Goal: Task Accomplishment & Management: Use online tool/utility

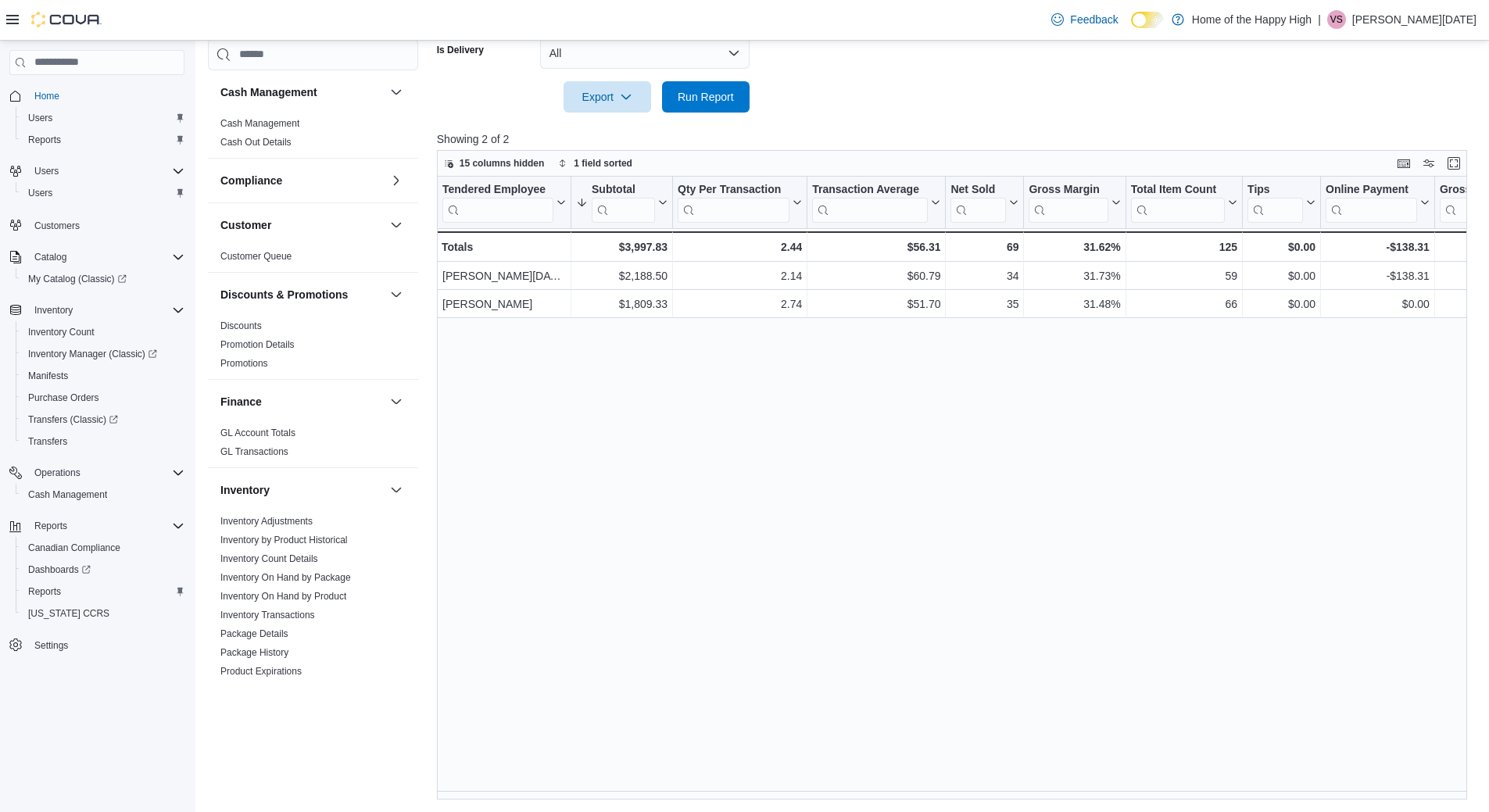
scroll to position [773, 0]
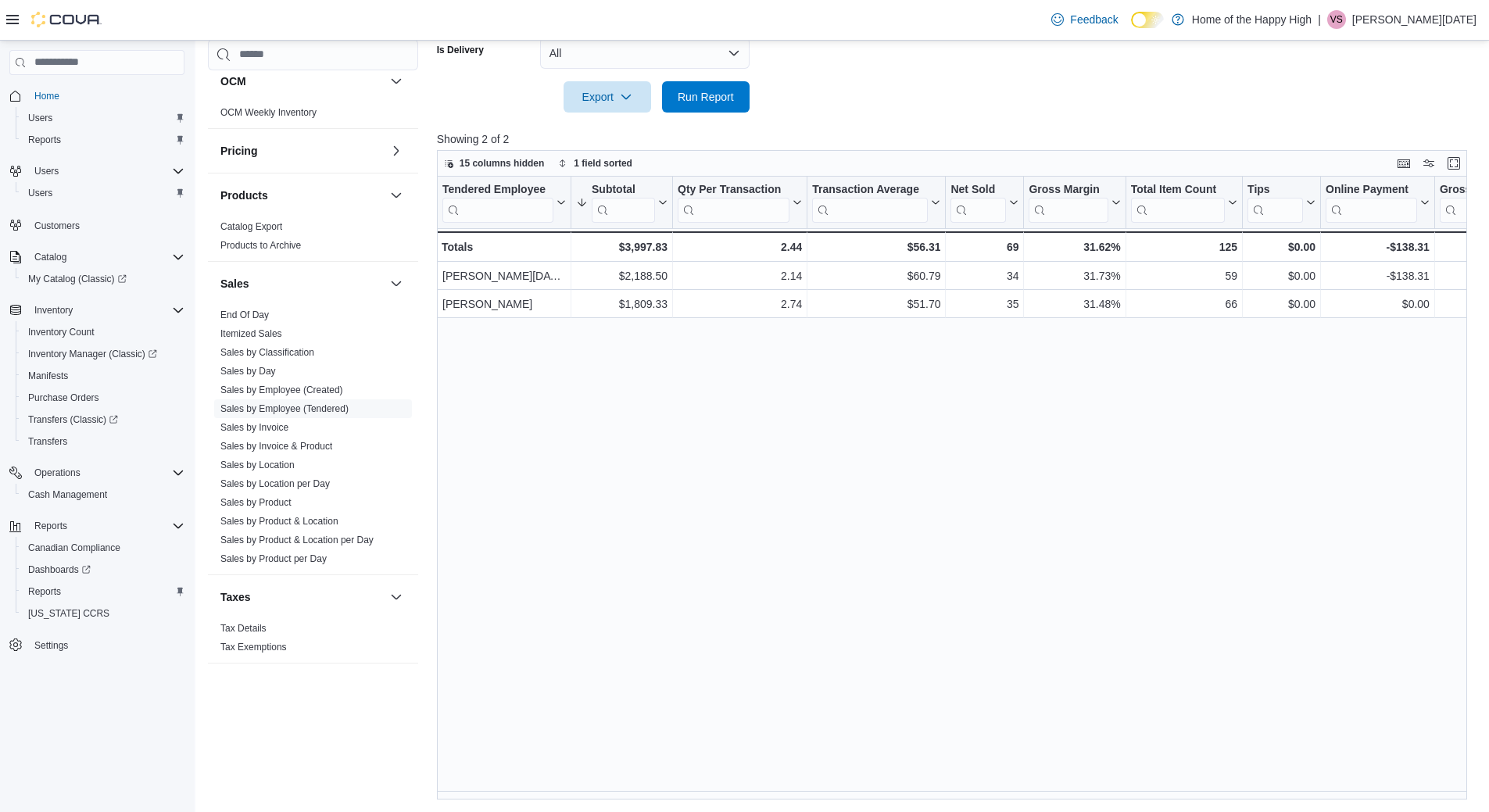
drag, startPoint x: 818, startPoint y: 460, endPoint x: 826, endPoint y: 402, distance: 58.5
click at [822, 440] on div "Tendered Employee Click to view column header actions Subtotal Sorted descendin…" at bounding box center [957, 488] width 1041 height 623
click at [719, 412] on div "Tendered Employee Click to view column header actions Subtotal Sorted descendin…" at bounding box center [957, 488] width 1041 height 623
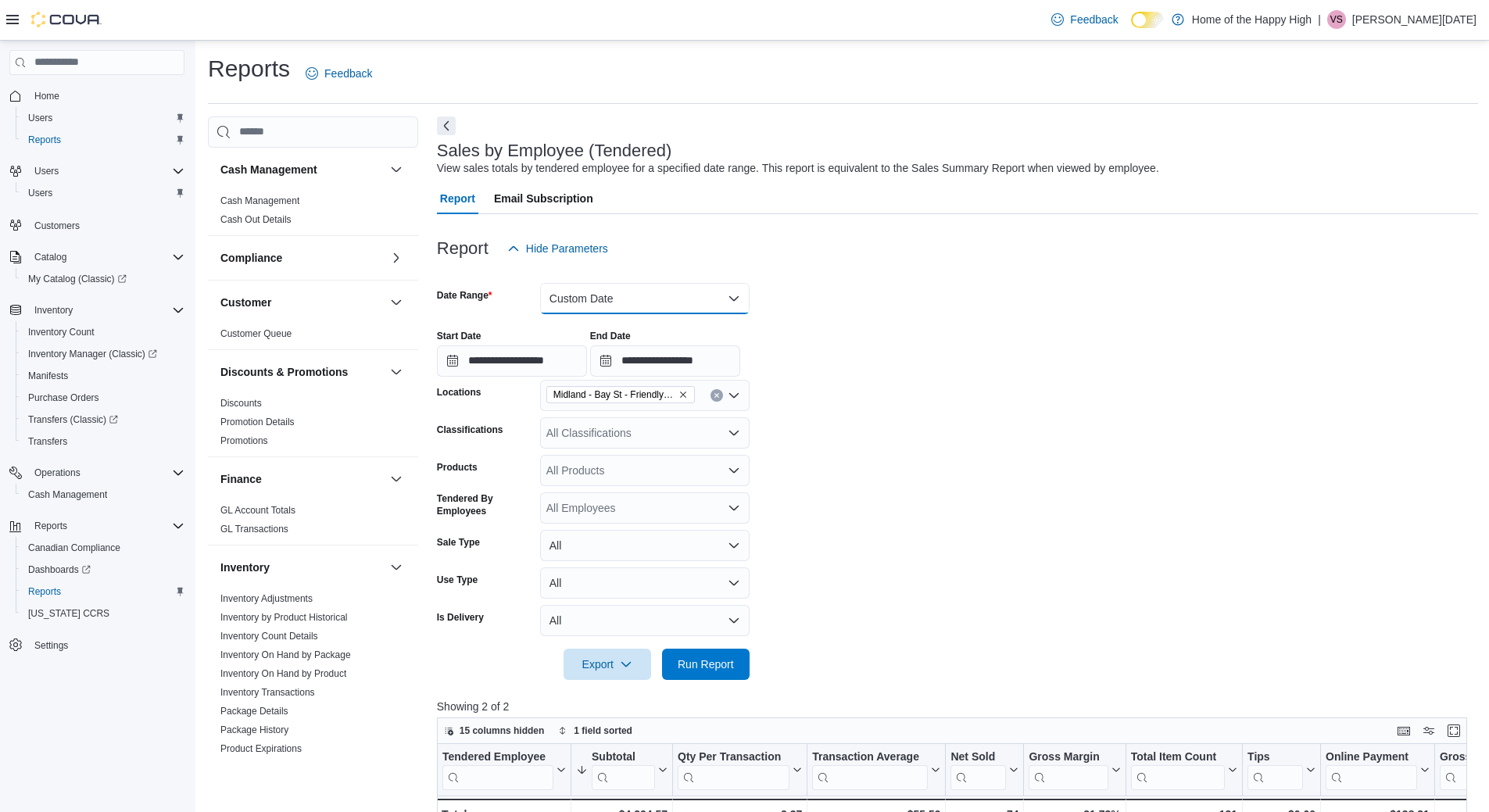
click at [605, 291] on button "Custom Date" at bounding box center [645, 298] width 210 height 31
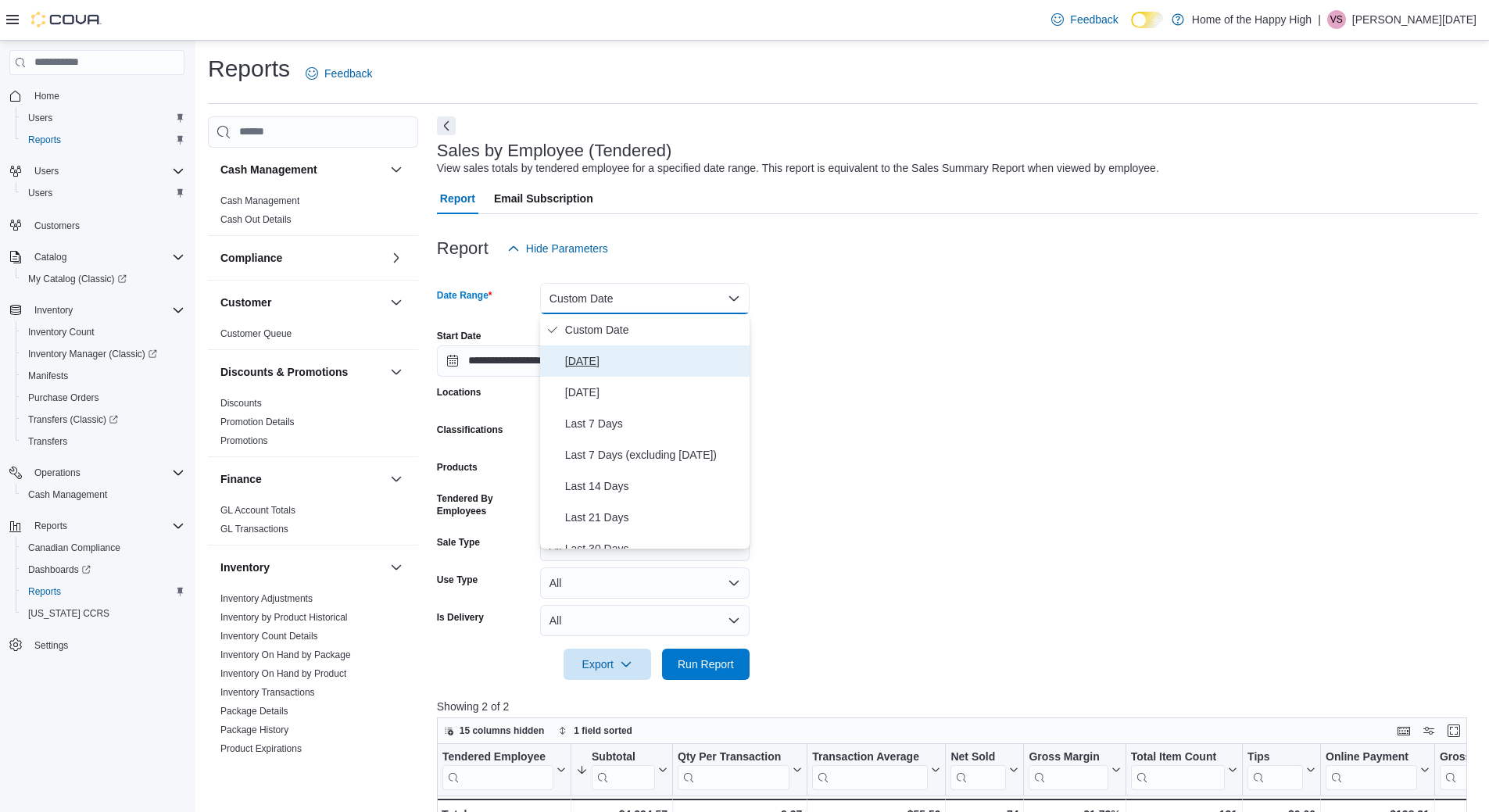
click at [597, 351] on span "[DATE]" at bounding box center [654, 361] width 178 height 19
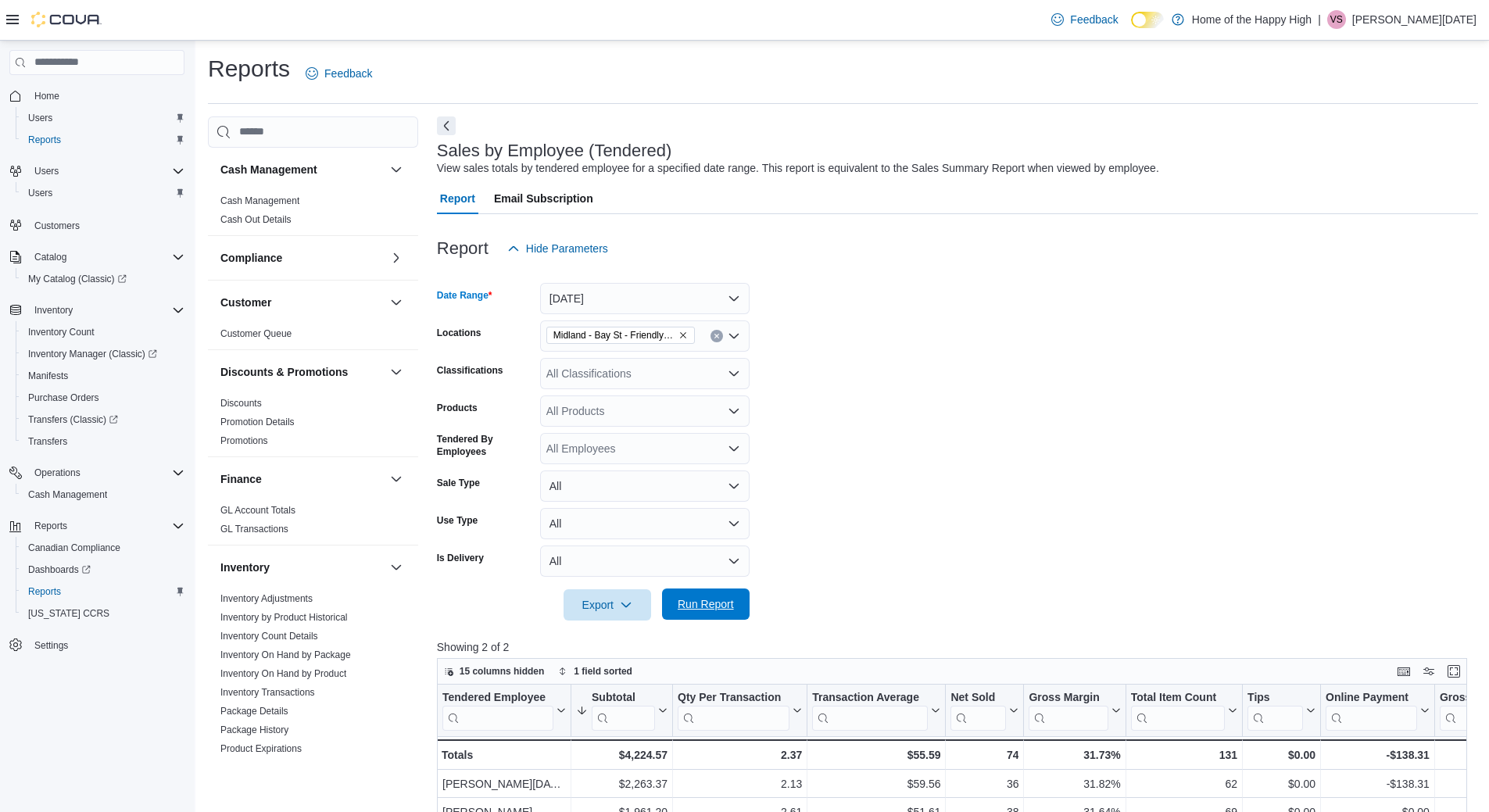
click at [692, 609] on span "Run Report" at bounding box center [706, 603] width 56 height 16
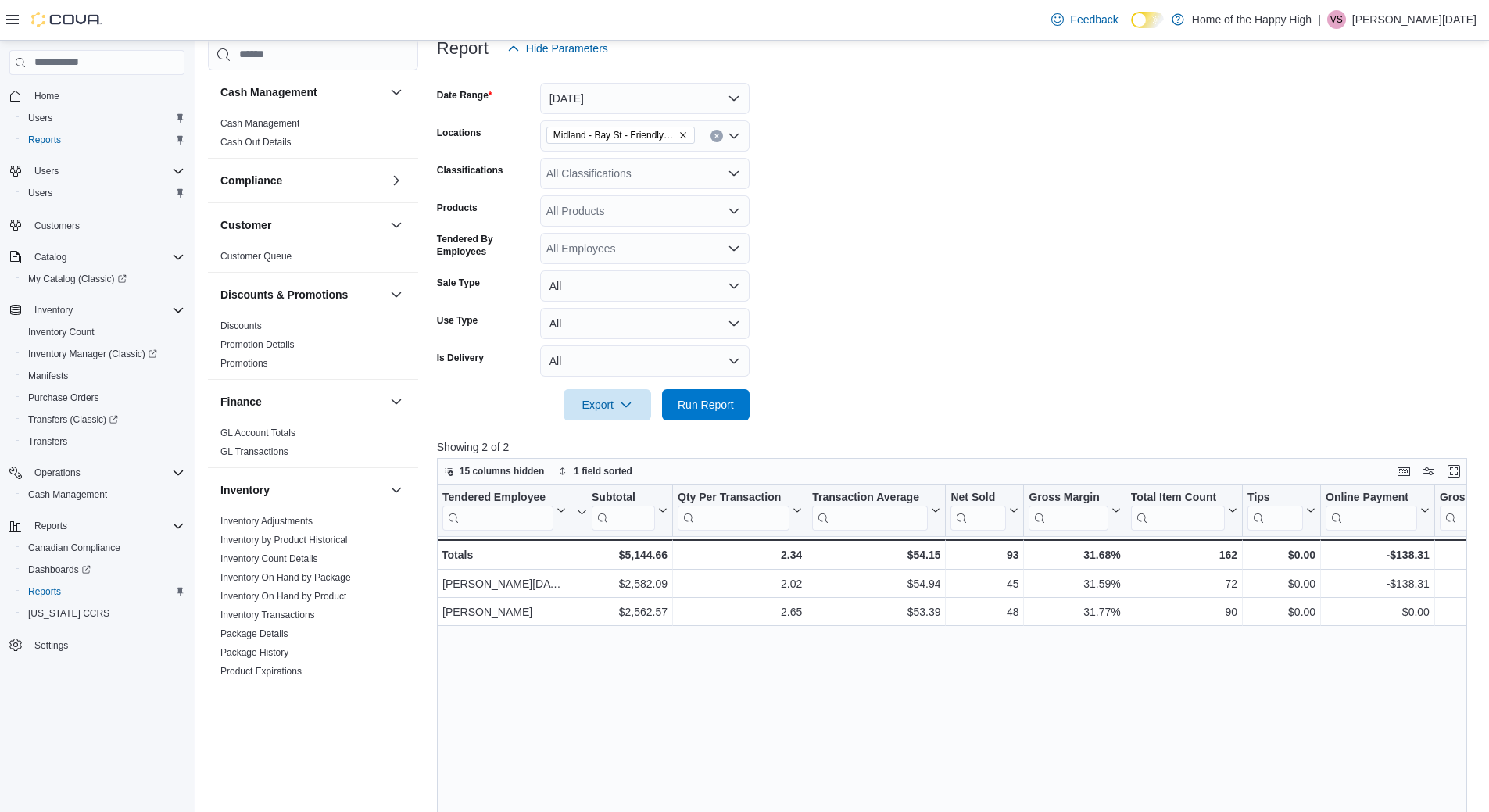
scroll to position [234, 0]
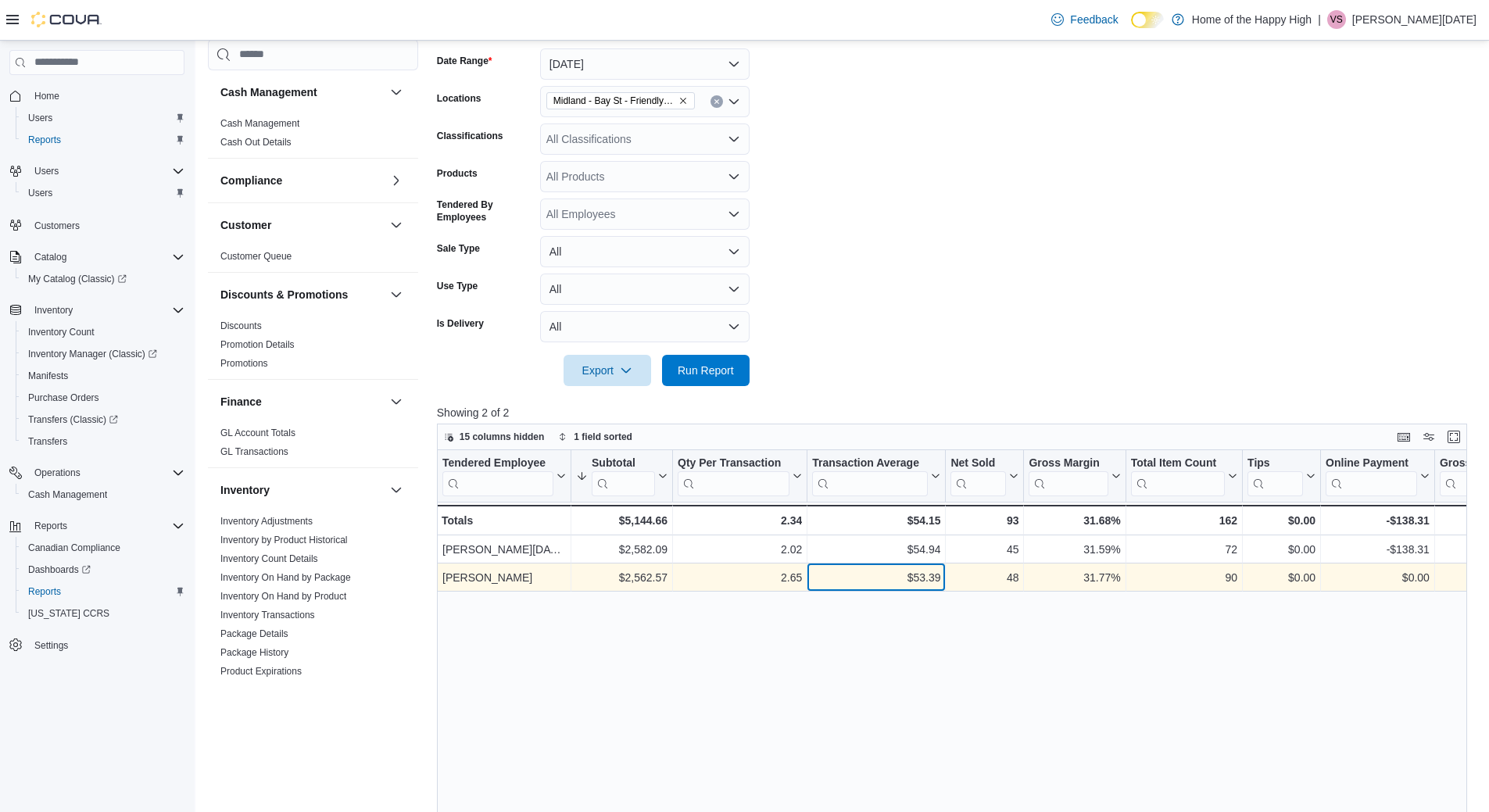
click at [939, 583] on div "$53.39" at bounding box center [876, 577] width 128 height 19
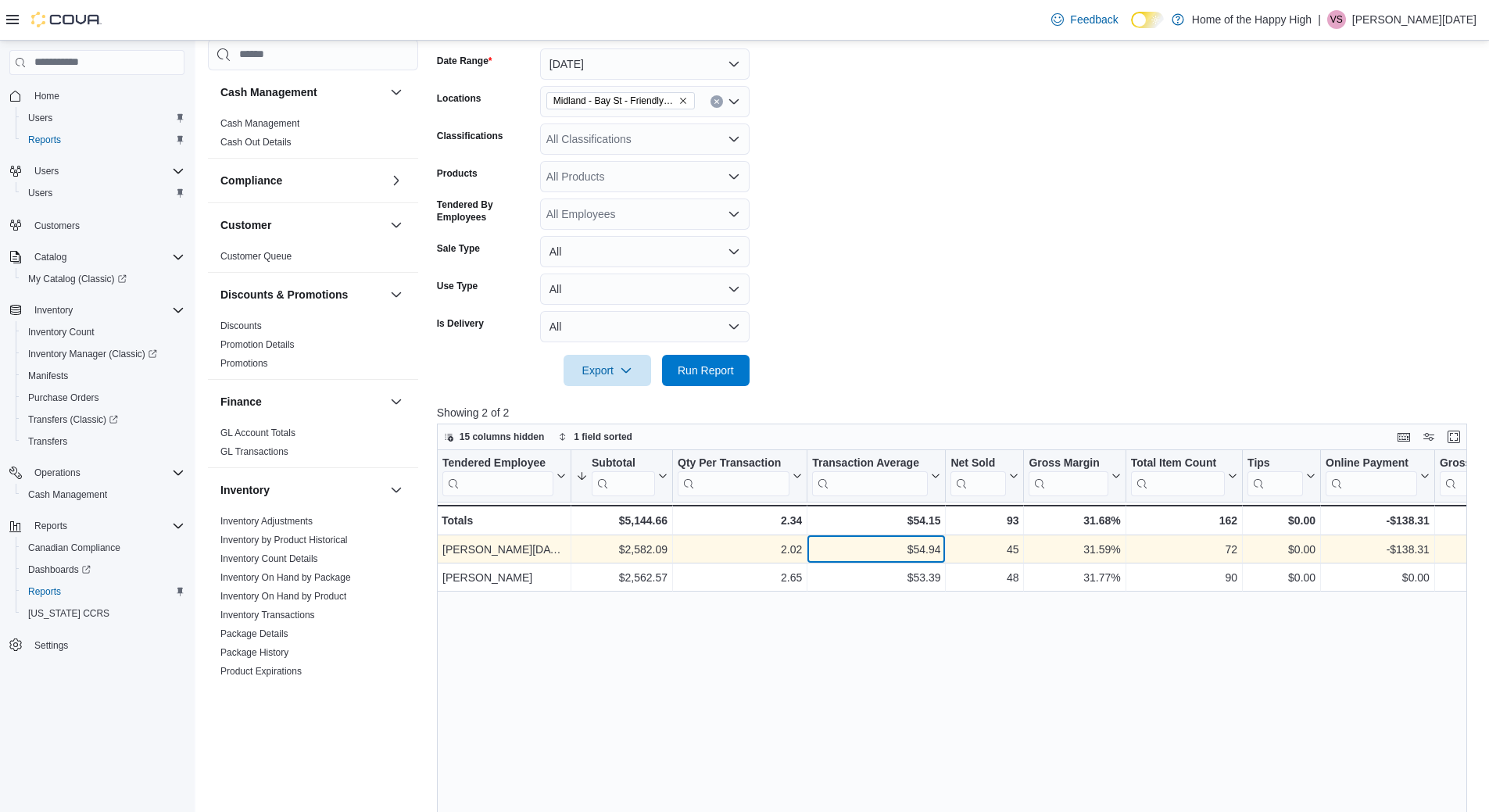
click at [928, 554] on div "$54.94" at bounding box center [876, 549] width 128 height 19
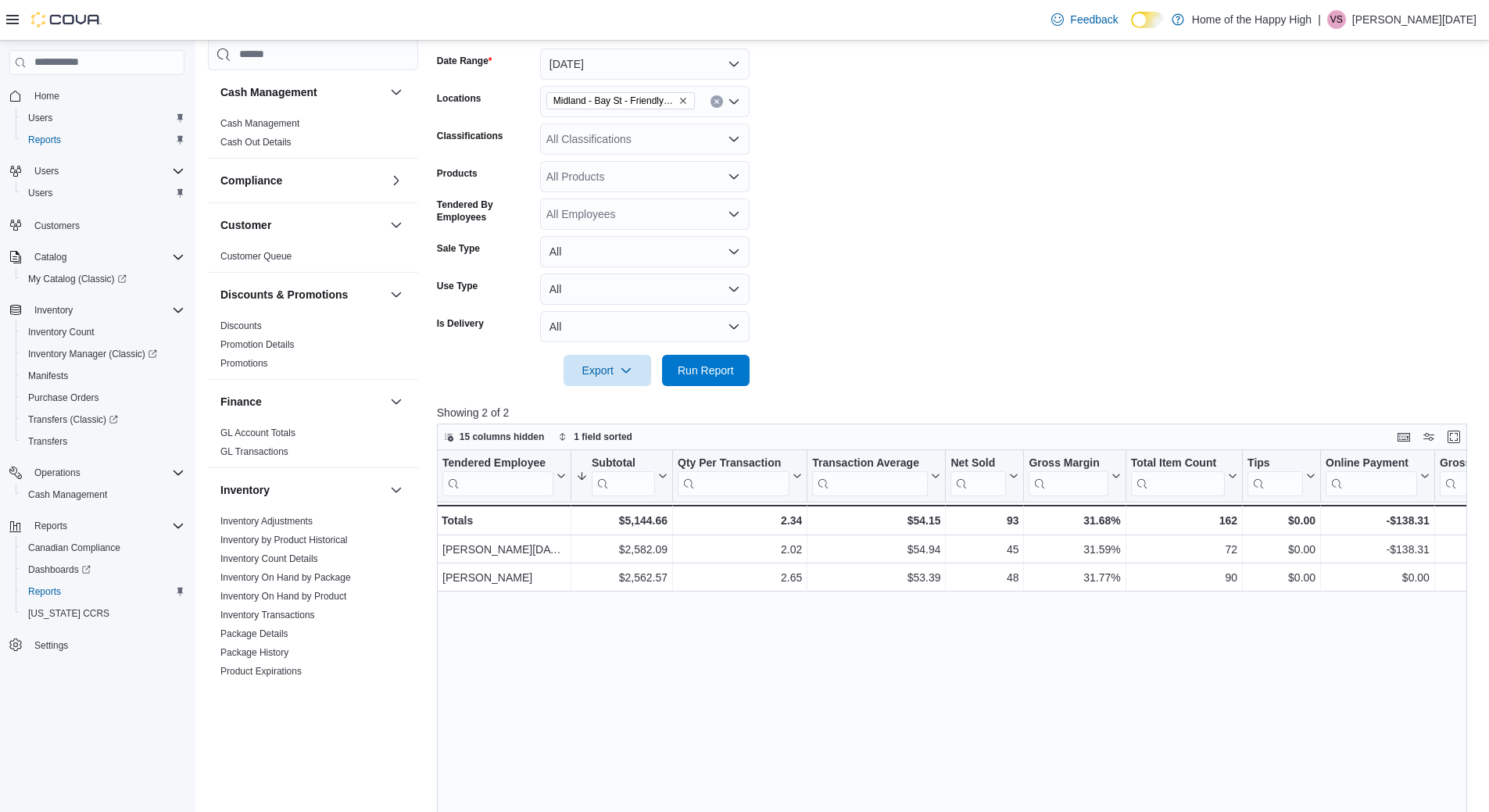
click at [912, 652] on div "Tendered Employee Click to view column header actions Subtotal Sorted descendin…" at bounding box center [957, 760] width 1041 height 623
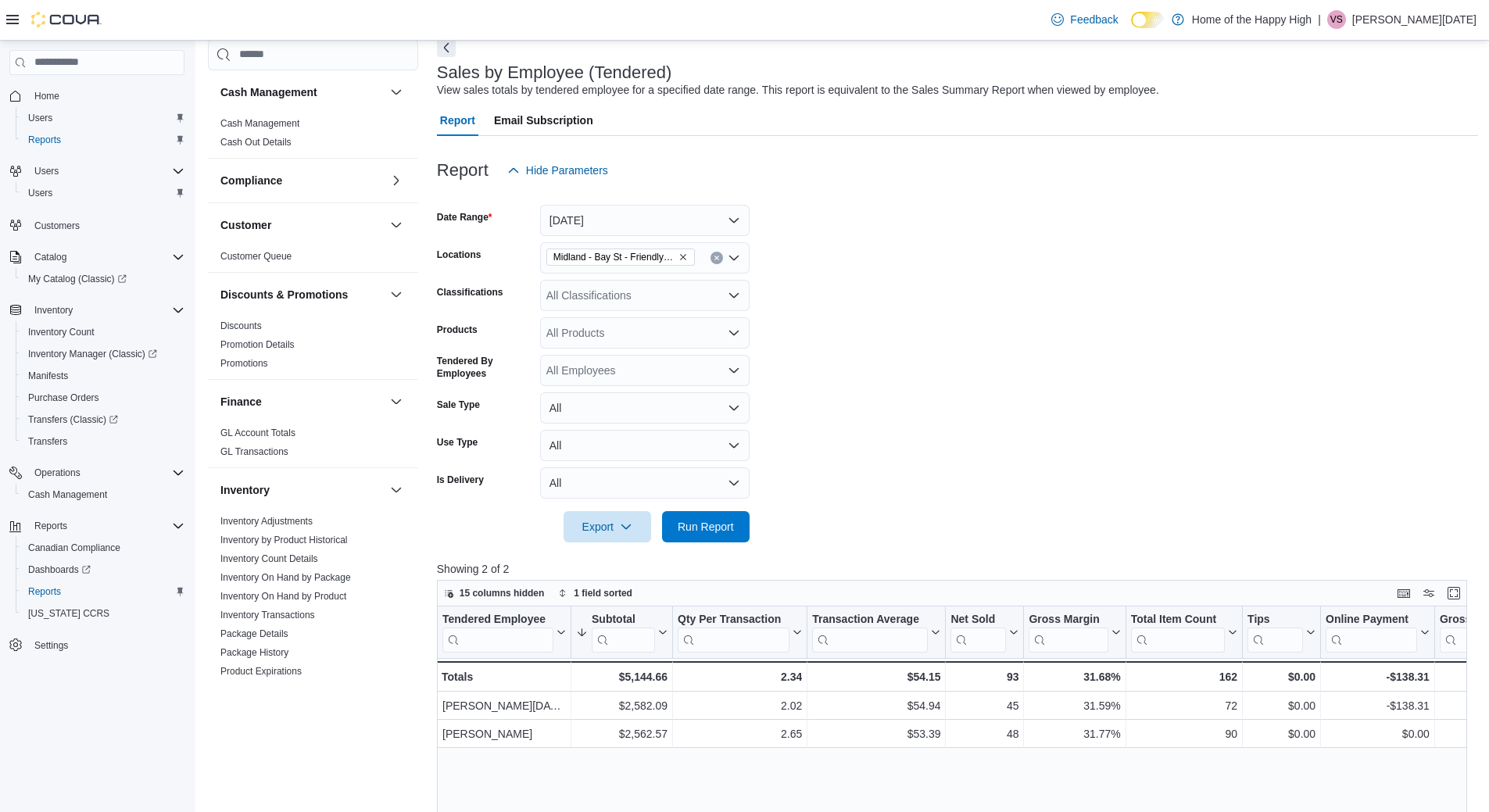
scroll to position [156, 0]
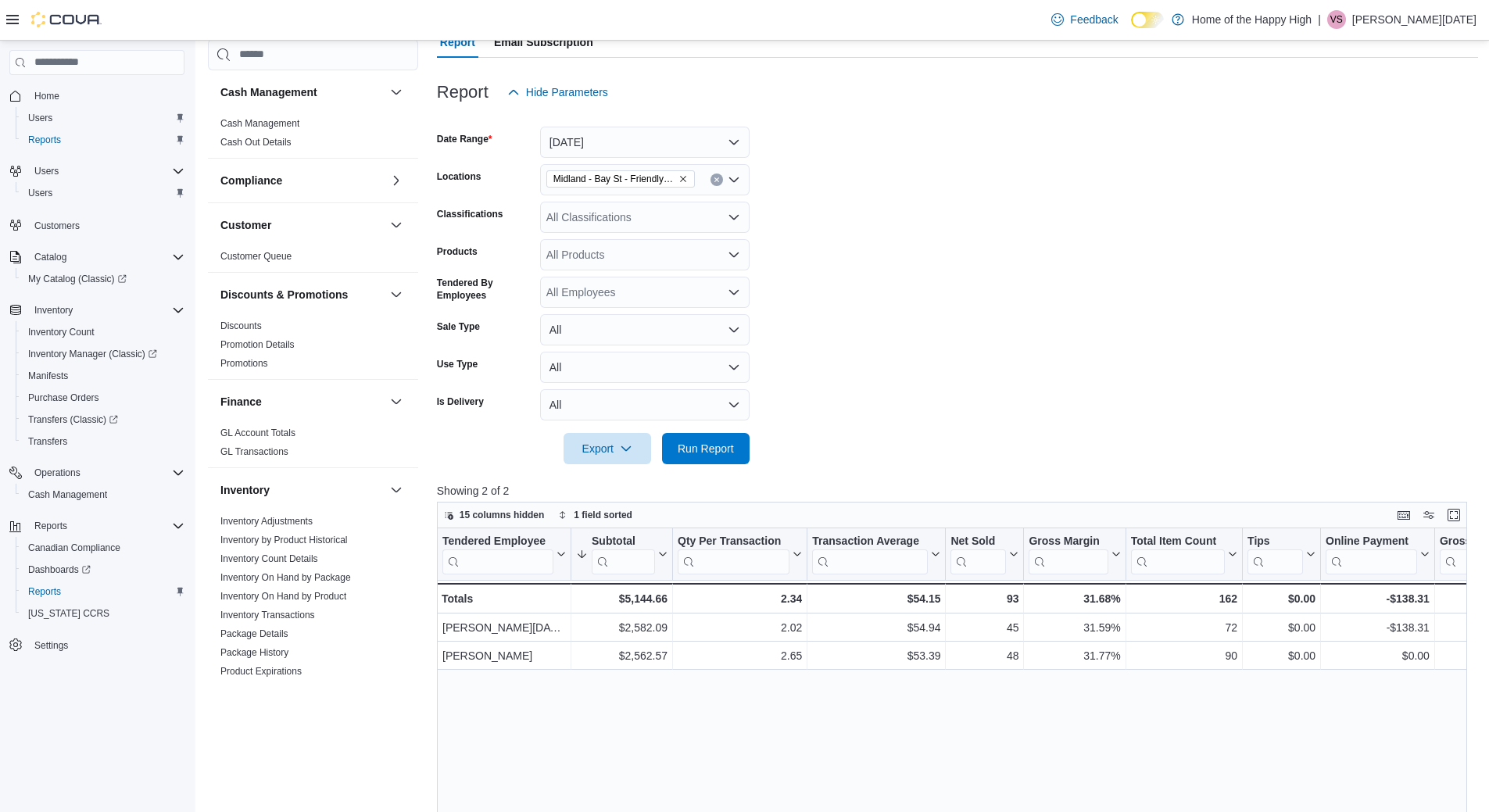
click at [940, 292] on form "Date Range Today Locations Midland - Bay St - Friendly Stranger Classifications…" at bounding box center [957, 286] width 1041 height 356
click at [742, 445] on button "Run Report" at bounding box center [706, 447] width 87 height 31
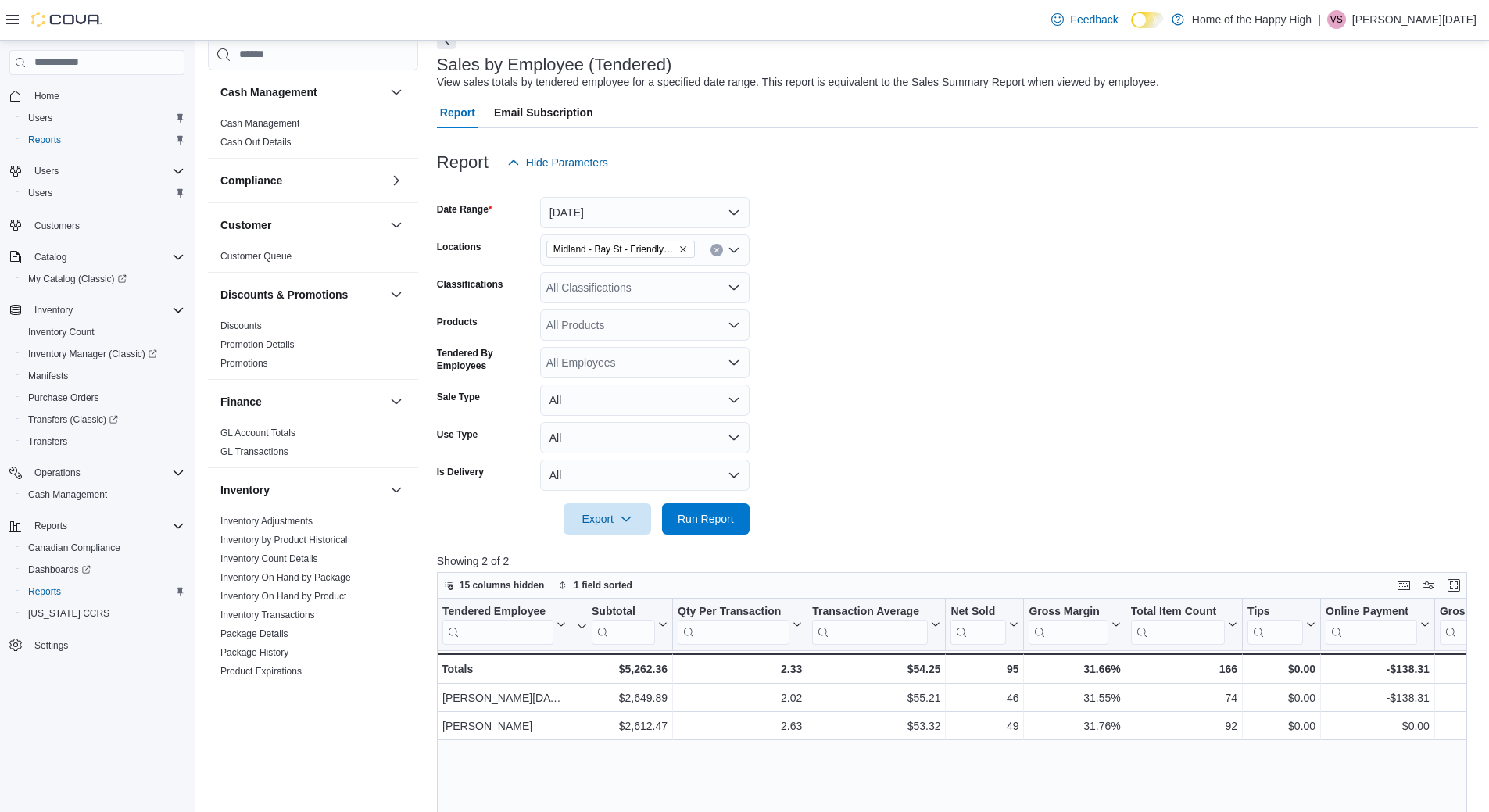
scroll to position [0, 0]
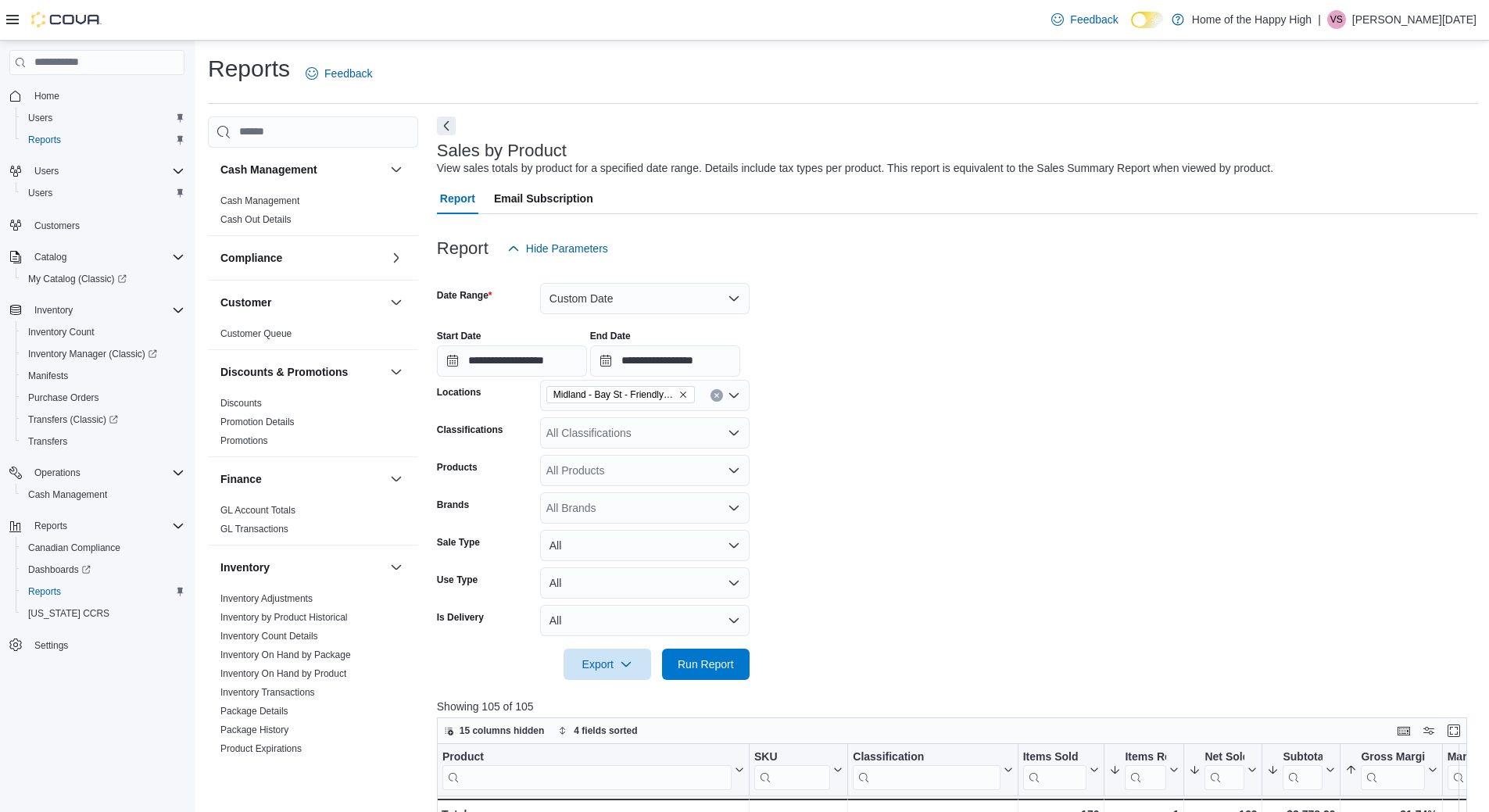
scroll to position [156, 0]
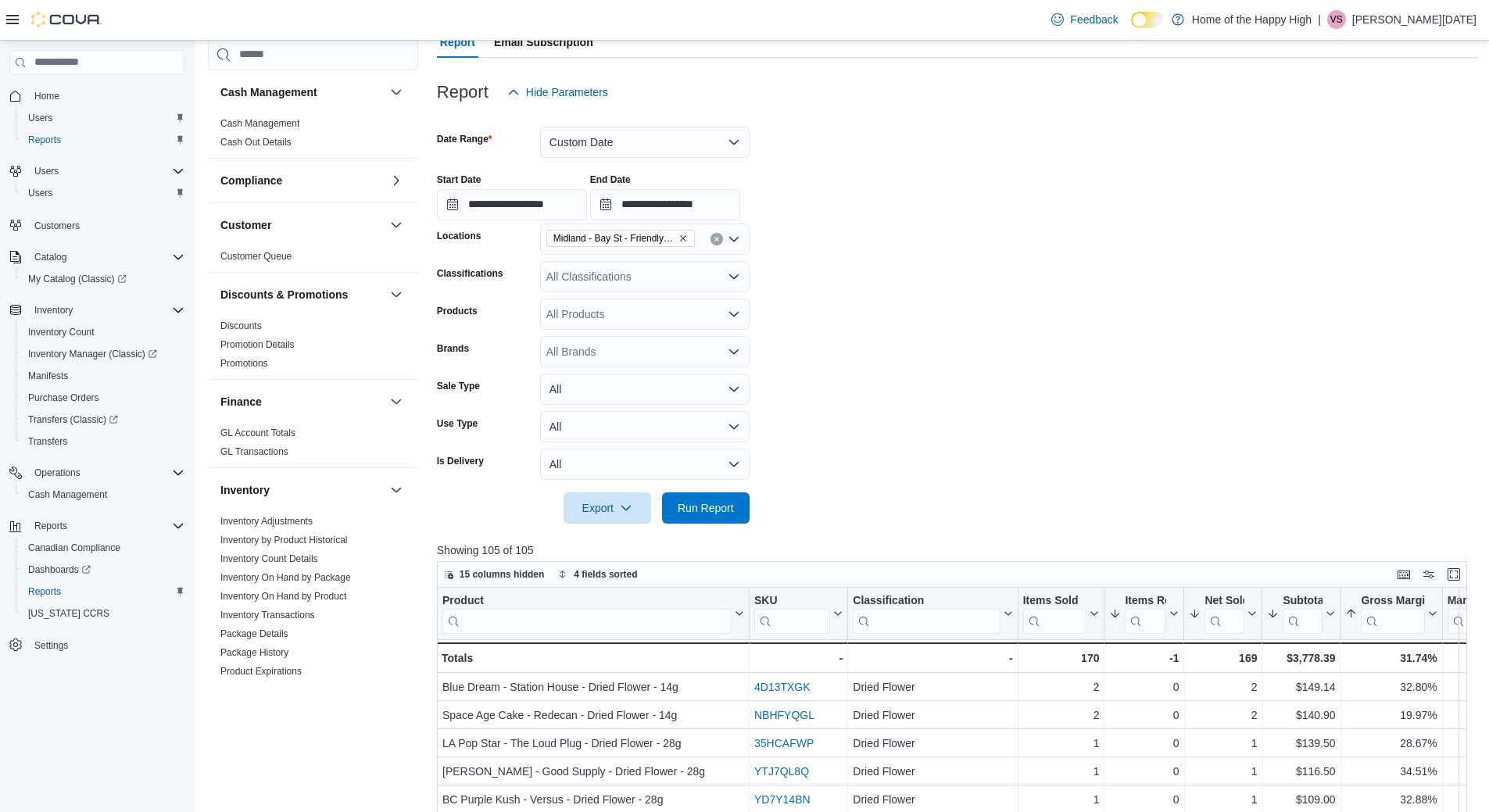
click at [853, 278] on form "**********" at bounding box center [957, 316] width 1041 height 416
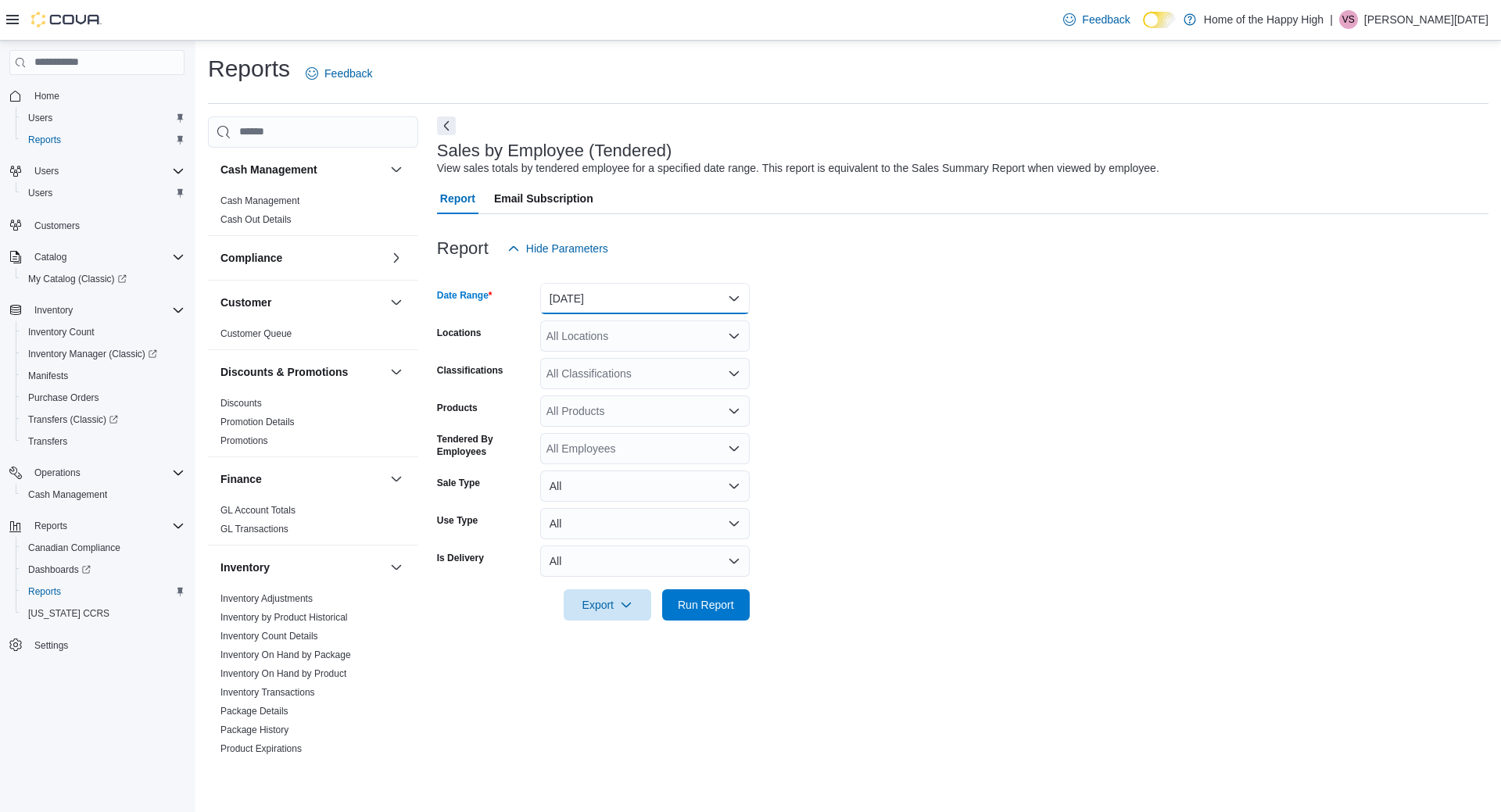
click at [603, 300] on button "[DATE]" at bounding box center [645, 298] width 210 height 31
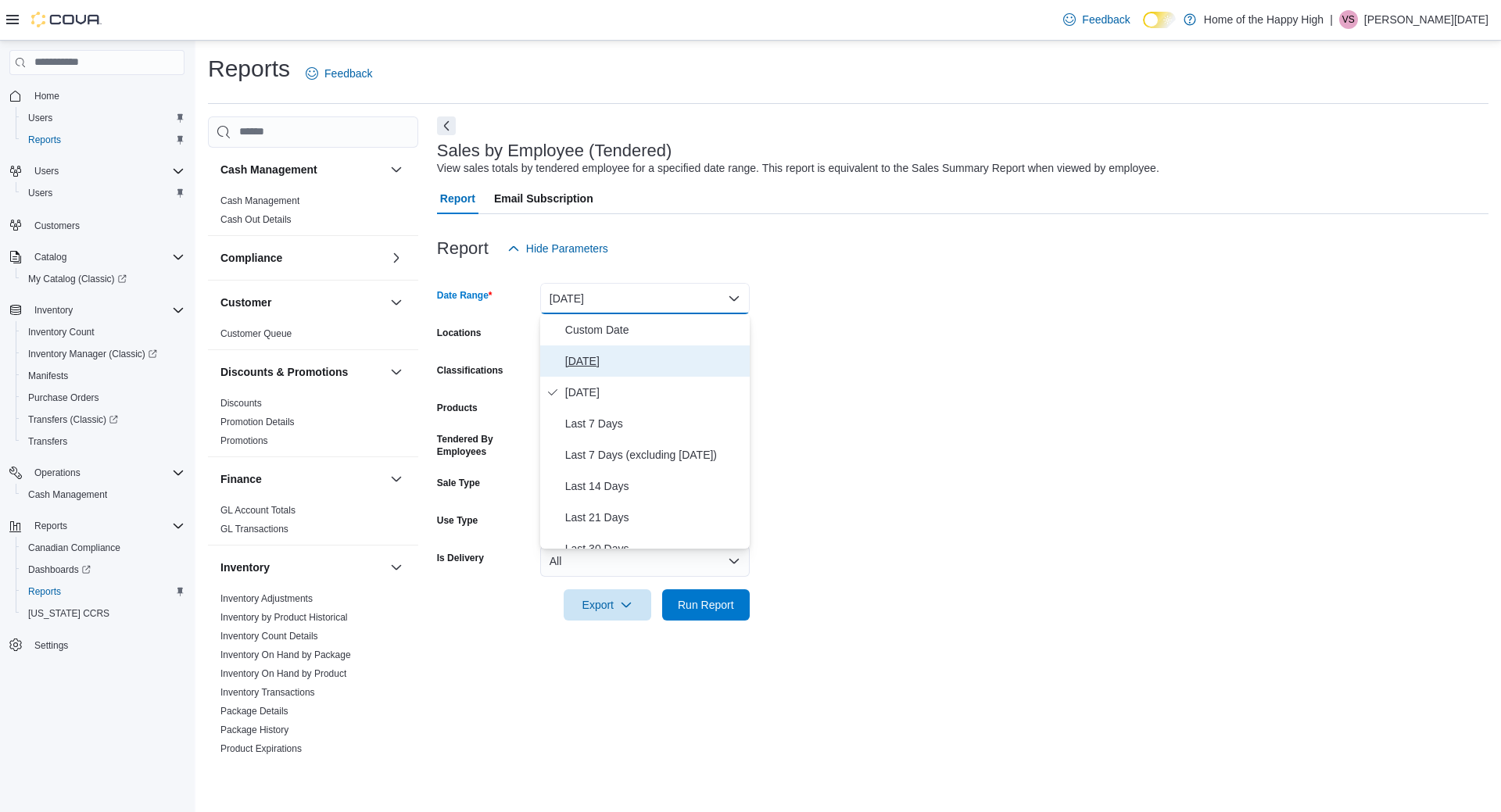
click at [621, 361] on span "[DATE]" at bounding box center [654, 361] width 178 height 19
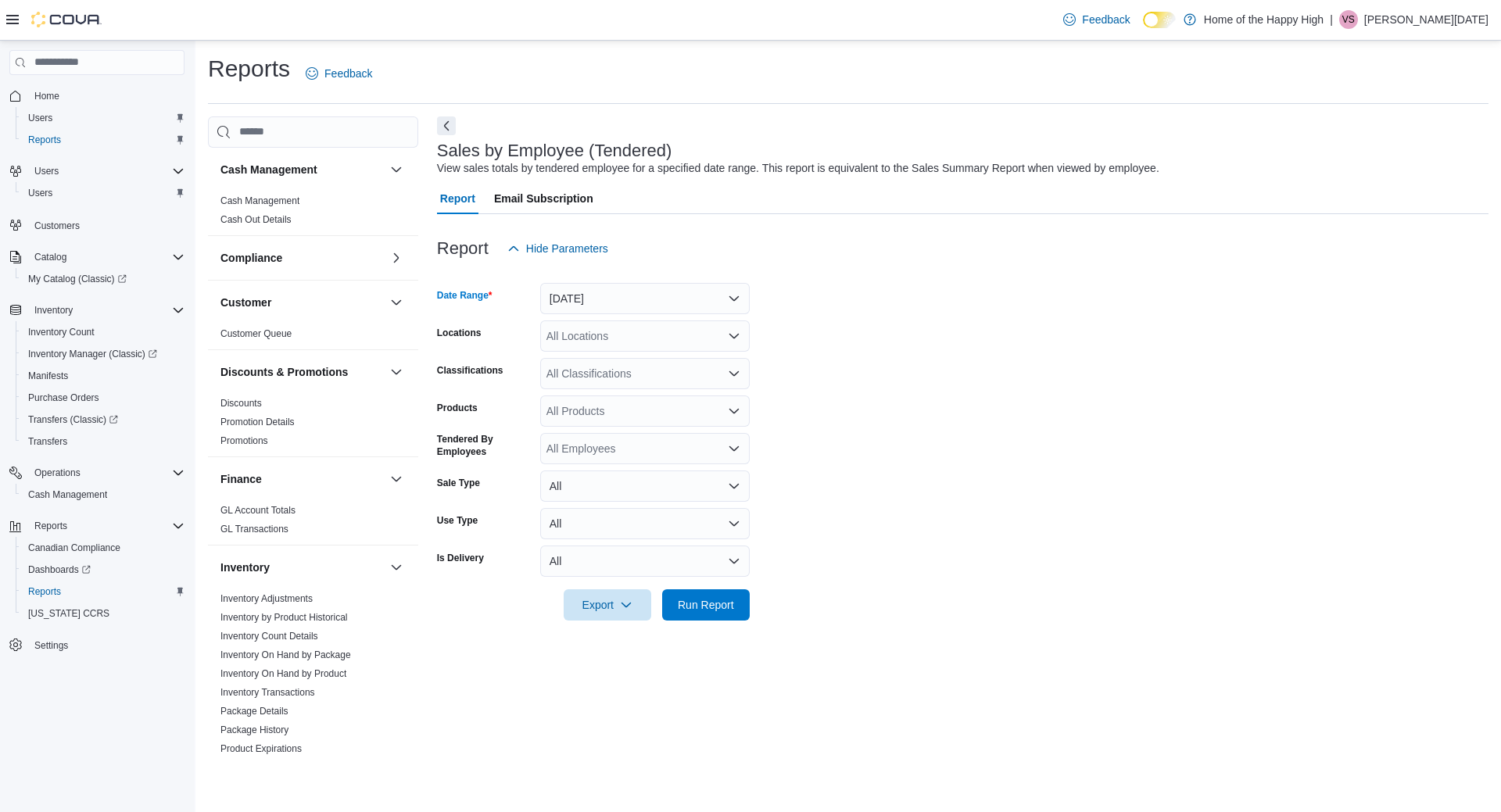
click at [882, 356] on form "Date Range [DATE] Locations All Locations Classifications All Classifications P…" at bounding box center [962, 442] width 1051 height 356
click at [661, 341] on div "All Locations" at bounding box center [645, 335] width 210 height 31
type input "******"
click at [658, 356] on span "Midland - Bay St - Friendly Stranger" at bounding box center [692, 362] width 174 height 16
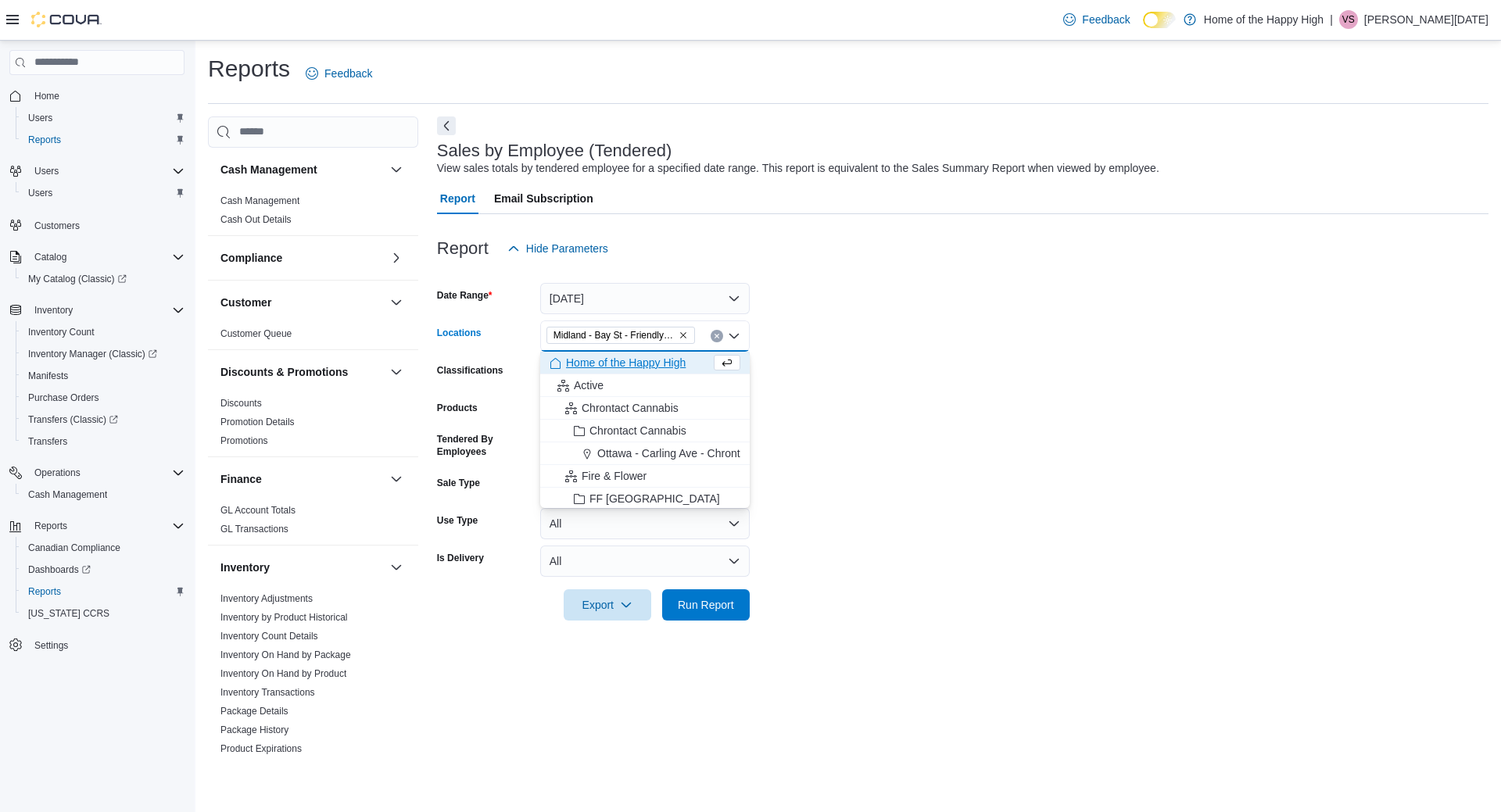
click at [802, 362] on form "Date Range [DATE] Locations [GEOGRAPHIC_DATA] - [GEOGRAPHIC_DATA] - Friendly St…" at bounding box center [962, 442] width 1051 height 356
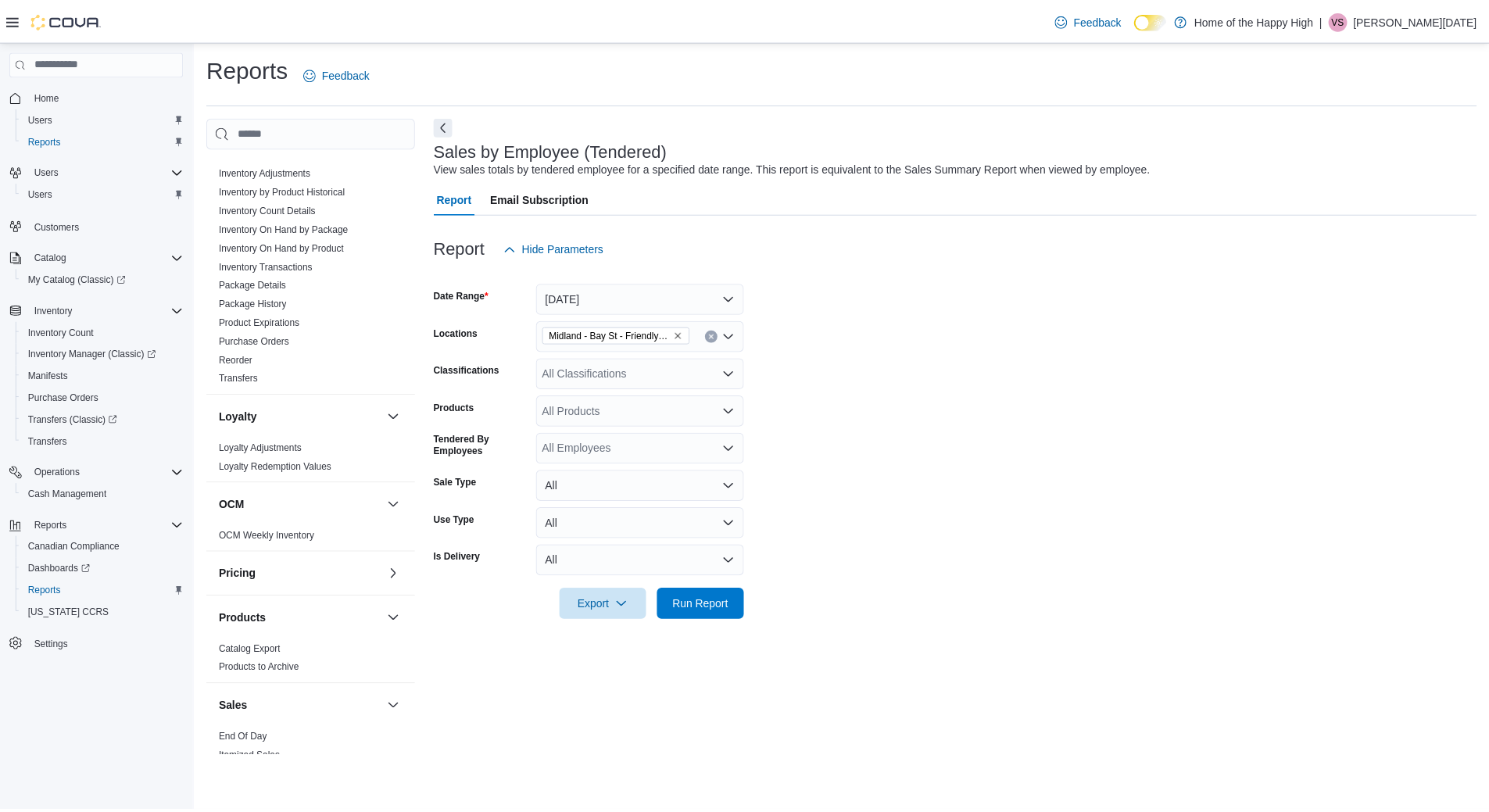
scroll to position [382, 0]
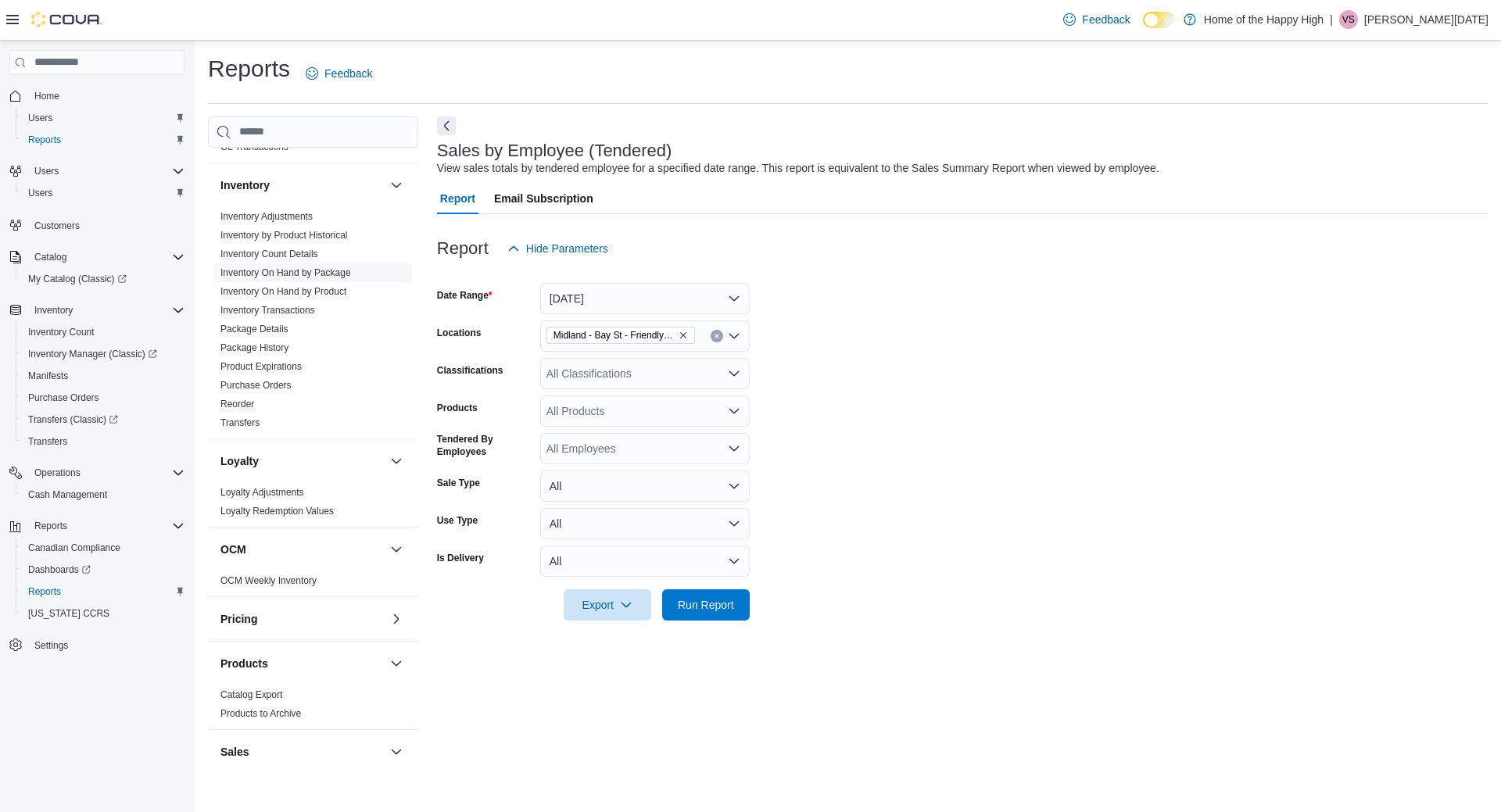
click at [341, 274] on link "Inventory On Hand by Package" at bounding box center [285, 273] width 130 height 11
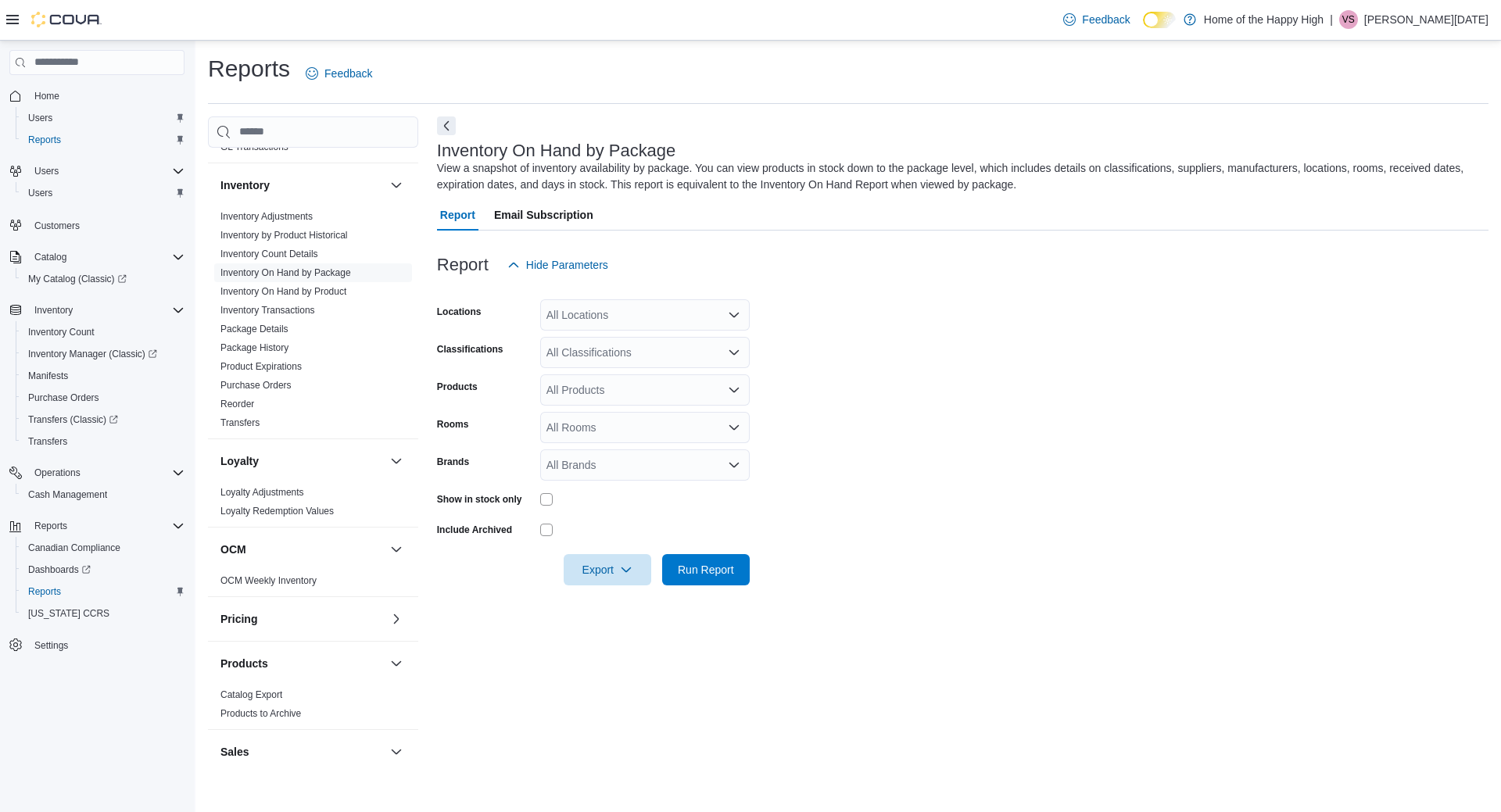
click at [587, 317] on div "All Locations" at bounding box center [645, 314] width 210 height 31
type input "***"
click at [641, 334] on span "Midland - Bay St - Friendly Stranger" at bounding box center [692, 341] width 174 height 16
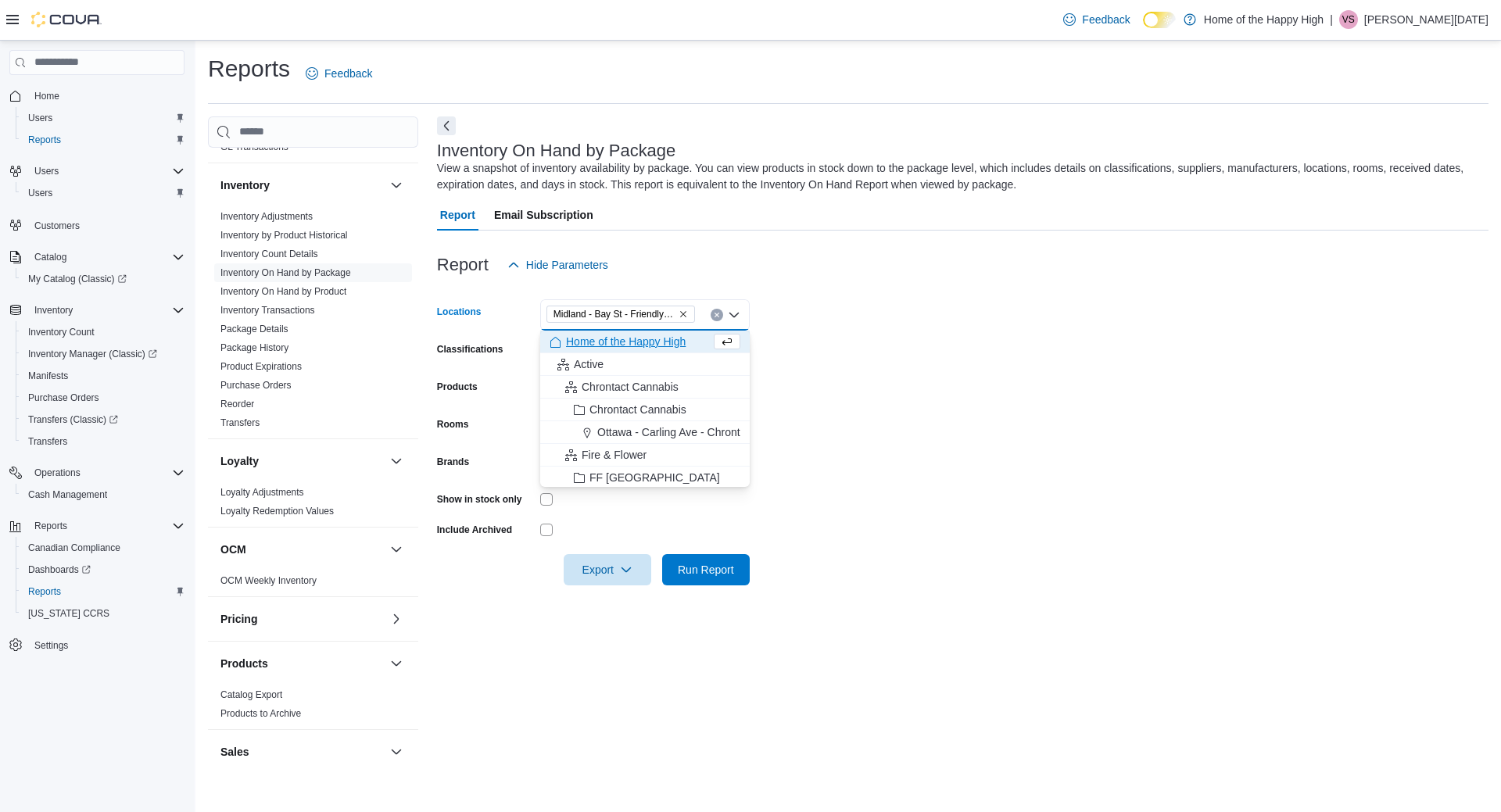
click at [877, 337] on form "Locations [GEOGRAPHIC_DATA] - [GEOGRAPHIC_DATA] - Friendly Stranger Combo box. …" at bounding box center [962, 432] width 1051 height 304
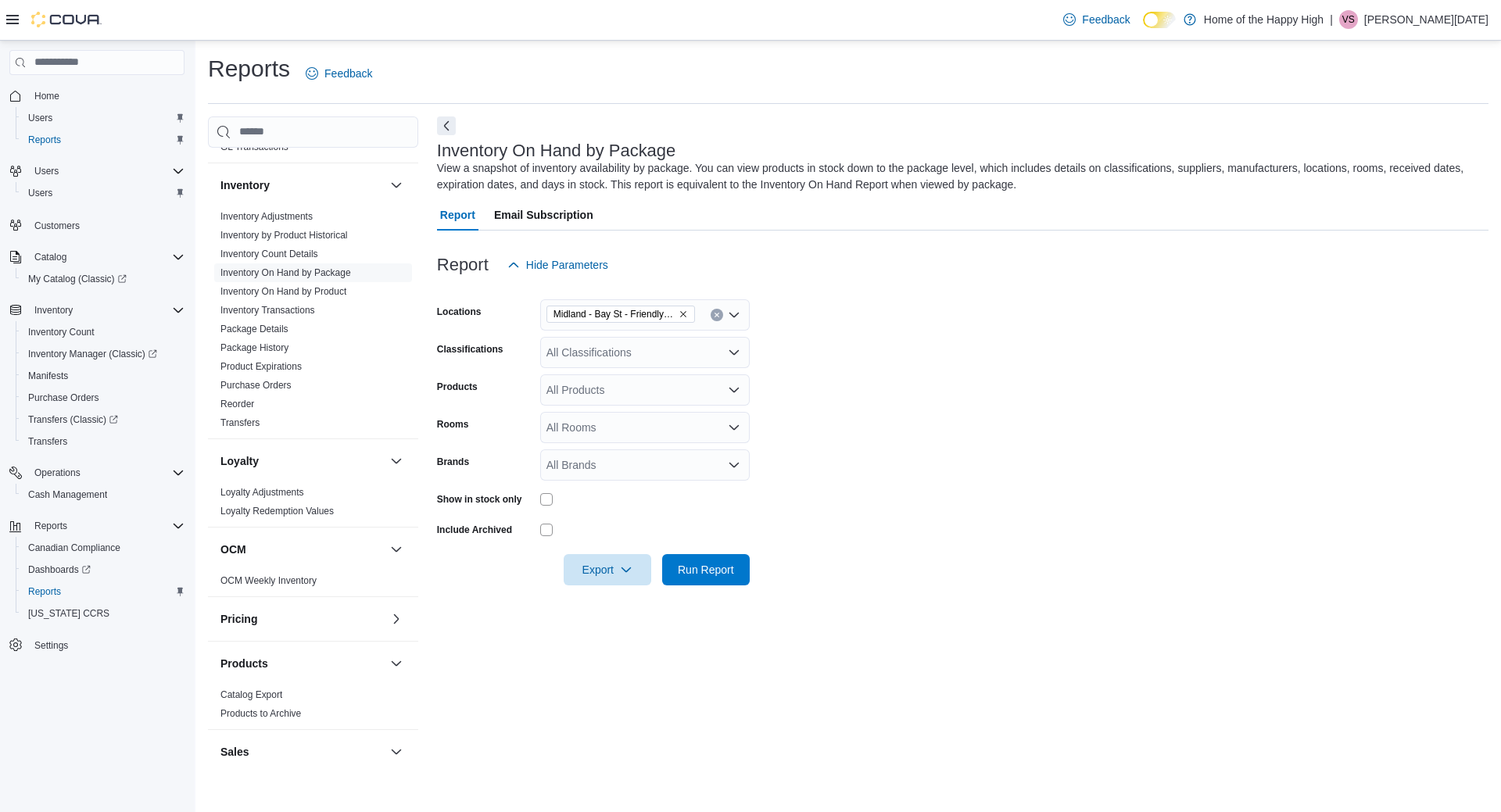
click at [637, 354] on div "All Classifications" at bounding box center [645, 352] width 210 height 31
type input "****"
click at [582, 380] on span "Cannabis" at bounding box center [596, 378] width 46 height 16
click at [808, 412] on form "Locations [GEOGRAPHIC_DATA] - [GEOGRAPHIC_DATA] - Friendly Stranger Classificat…" at bounding box center [962, 432] width 1051 height 304
click at [706, 559] on span "Run Report" at bounding box center [706, 568] width 68 height 31
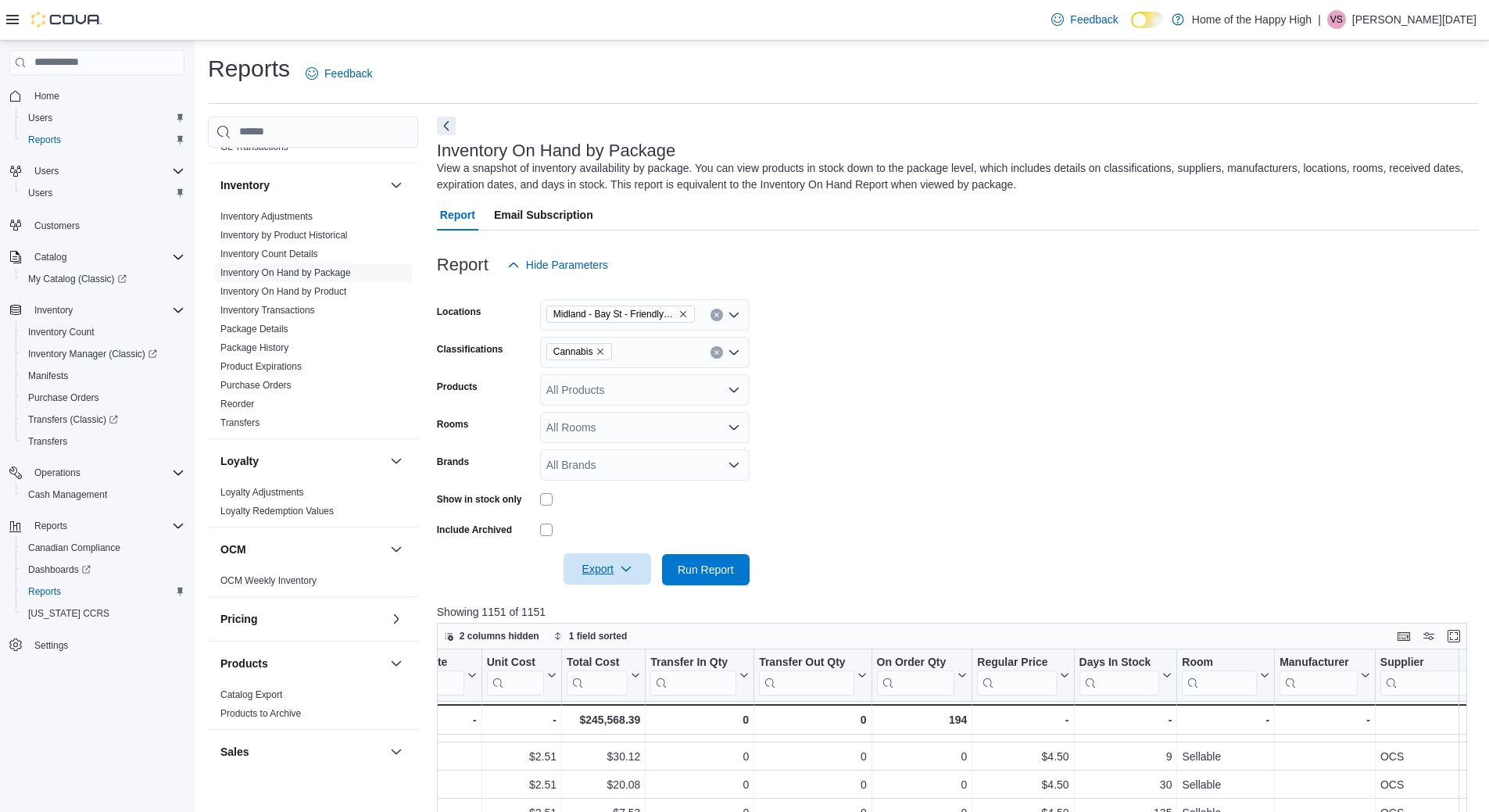
click at [624, 572] on icon "button" at bounding box center [625, 568] width 12 height 12
click at [623, 590] on button "Export to Excel" at bounding box center [609, 600] width 89 height 31
